Goal: Transaction & Acquisition: Register for event/course

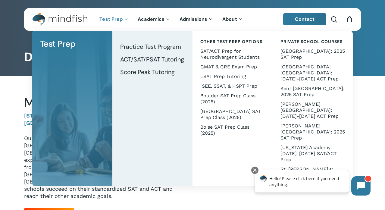
click at [127, 56] on span "ACT/SAT/PSAT Tutoring" at bounding box center [152, 59] width 64 height 8
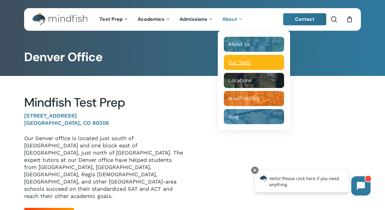
click at [234, 63] on span "Our Team" at bounding box center [239, 62] width 23 height 6
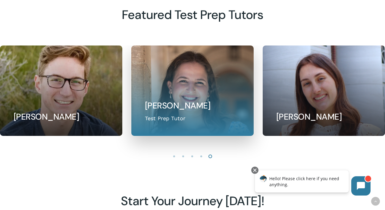
scroll to position [522, 0]
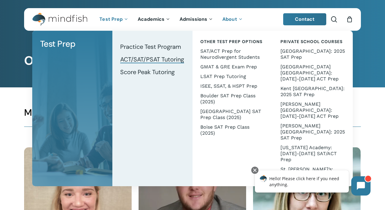
click at [132, 58] on span "ACT/SAT/PSAT Tutoring" at bounding box center [152, 59] width 64 height 8
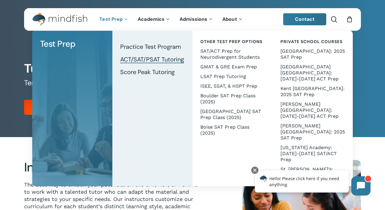
click at [139, 60] on span "ACT/SAT/PSAT Tutoring" at bounding box center [152, 59] width 64 height 8
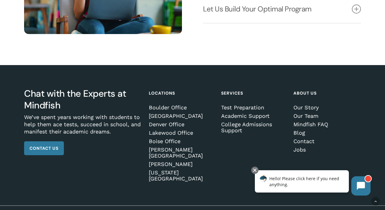
scroll to position [822, 0]
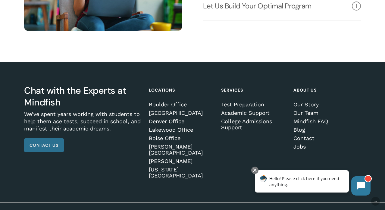
click at [52, 146] on span "Contact Us" at bounding box center [44, 145] width 29 height 6
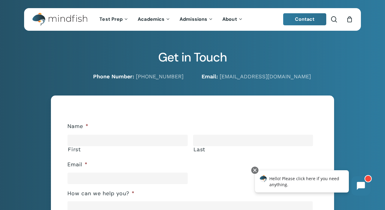
click at [61, 19] on img "Main Menu" at bounding box center [56, 20] width 49 height 14
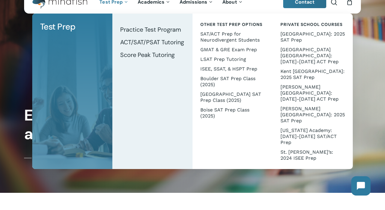
scroll to position [17, 0]
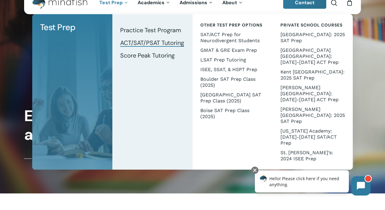
click at [156, 44] on span "ACT/SAT/PSAT Tutoring" at bounding box center [152, 43] width 64 height 8
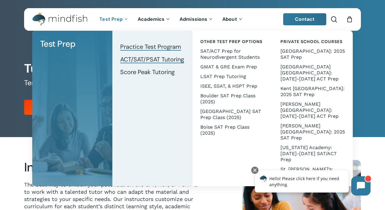
click at [124, 46] on span "Practice Test Program" at bounding box center [150, 47] width 61 height 8
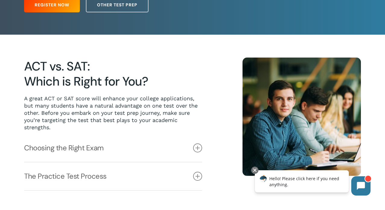
scroll to position [102, 0]
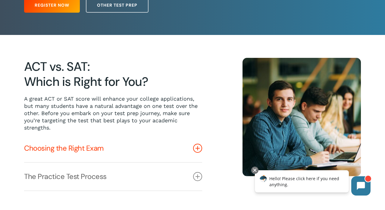
click at [197, 148] on icon at bounding box center [197, 148] width 9 height 9
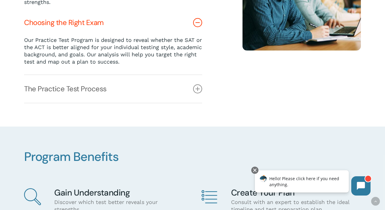
scroll to position [229, 0]
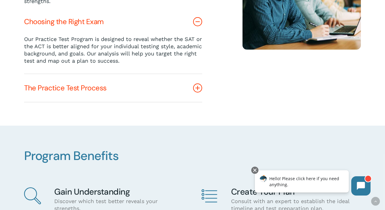
click at [198, 86] on icon at bounding box center [197, 87] width 9 height 9
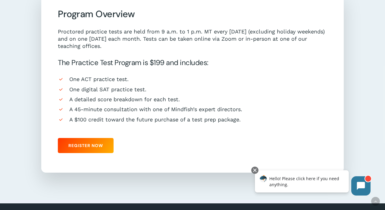
scroll to position [548, 0]
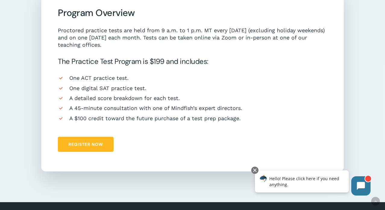
click at [77, 147] on link "Register Now" at bounding box center [86, 144] width 56 height 15
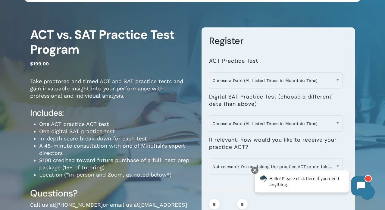
scroll to position [30, 0]
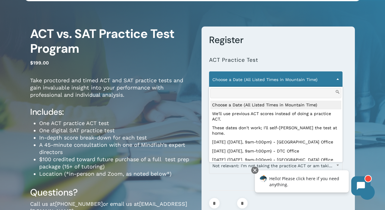
click at [283, 80] on span "Choose a Date (All Listed Times in Mountain Time)" at bounding box center [275, 79] width 133 height 13
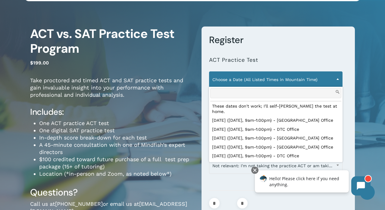
scroll to position [24, 0]
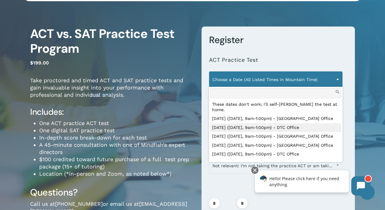
select select "**********"
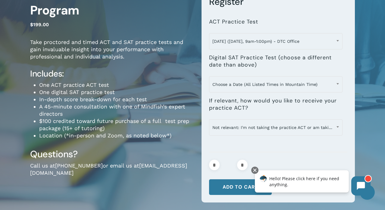
scroll to position [69, 0]
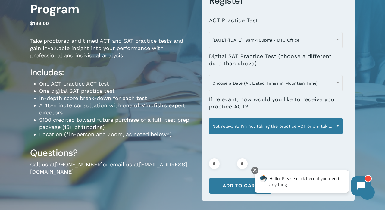
click at [292, 127] on span "Not relevant: I'm not taking the practice ACT or am taking it in-person" at bounding box center [275, 126] width 133 height 13
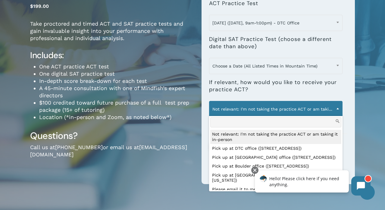
scroll to position [90, 0]
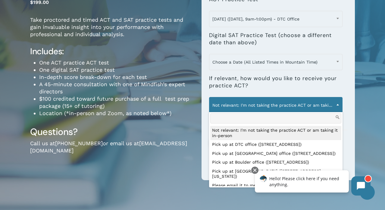
click at [281, 103] on span "Not relevant: I'm not taking the practice ACT or am taking it in-person" at bounding box center [275, 105] width 133 height 13
click at [281, 106] on span "Not relevant: I'm not taking the practice ACT or am taking it in-person" at bounding box center [275, 105] width 133 height 13
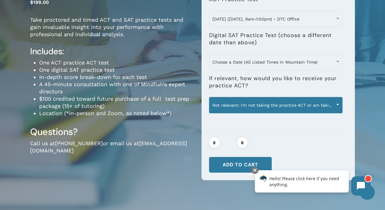
click at [281, 106] on span "Not relevant: I'm not taking the practice ACT or am taking it in-person" at bounding box center [275, 105] width 133 height 13
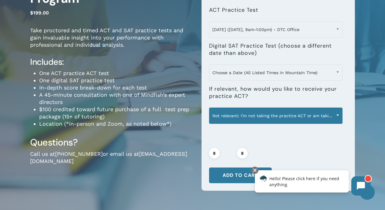
scroll to position [78, 0]
